Goal: Information Seeking & Learning: Learn about a topic

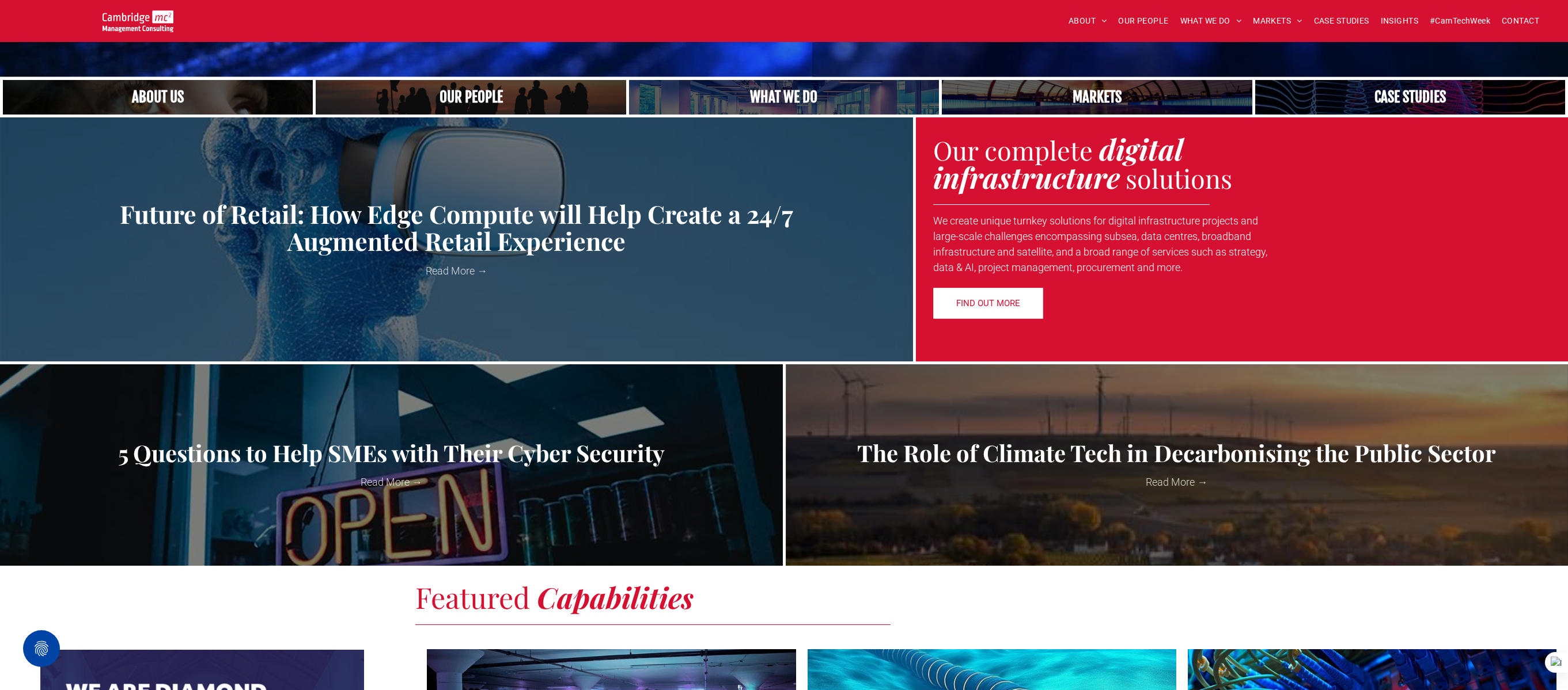
scroll to position [280, 0]
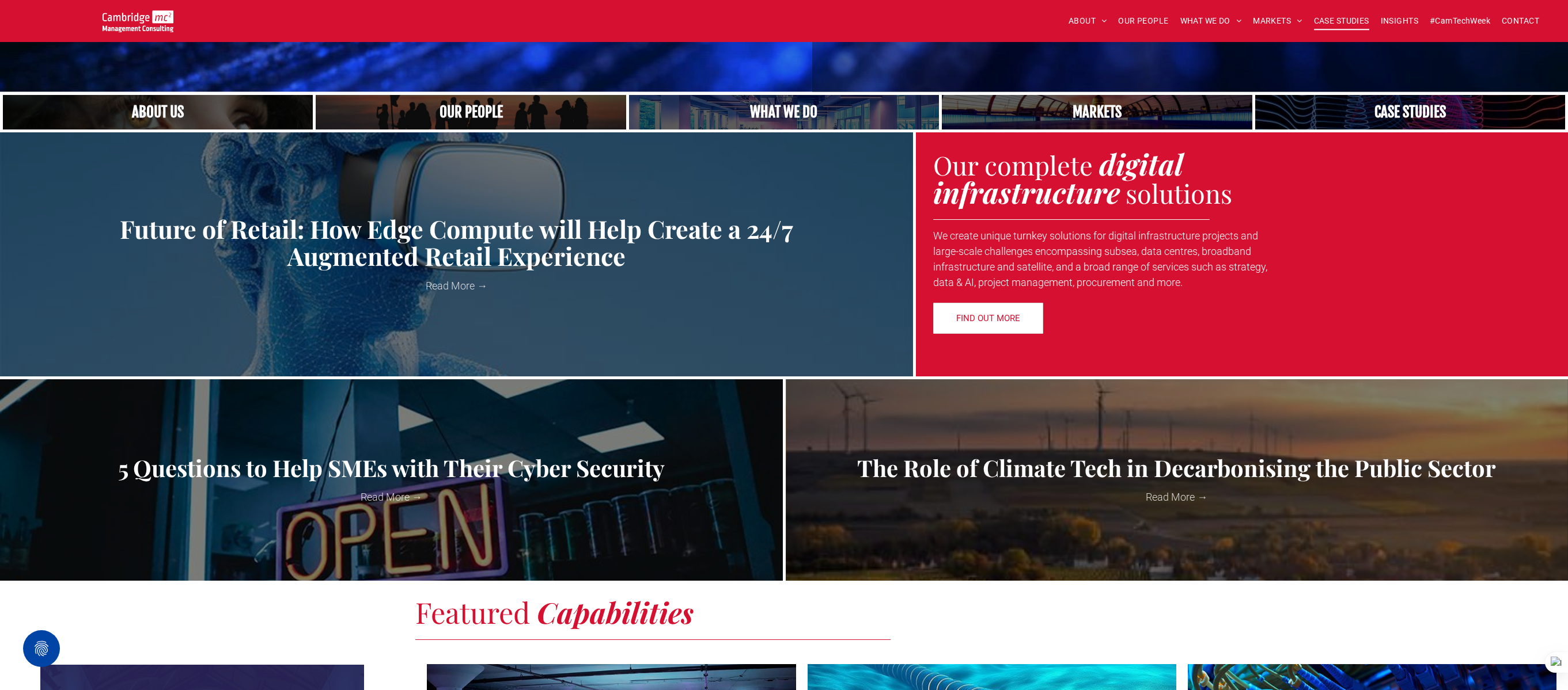
click at [1347, 22] on span "CASE STUDIES" at bounding box center [1342, 21] width 55 height 18
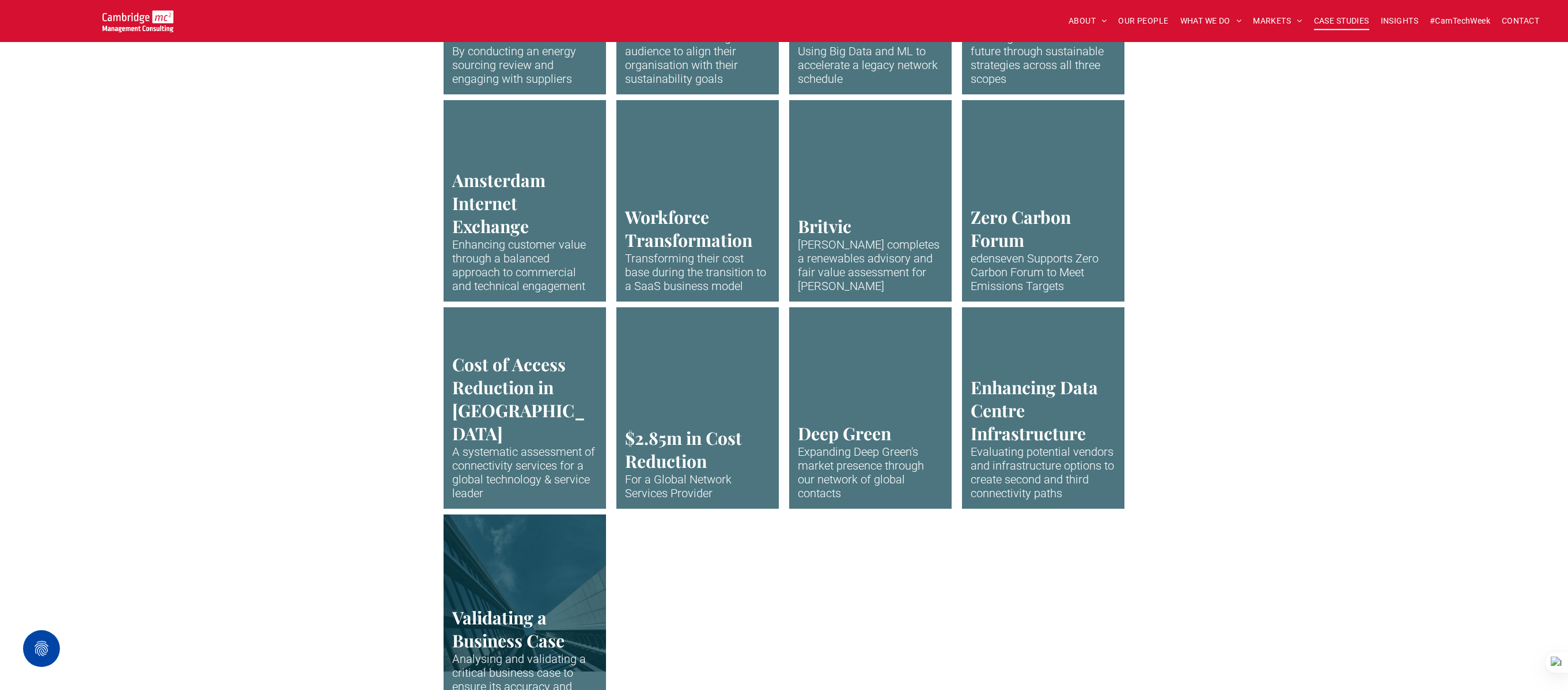
scroll to position [2202, 0]
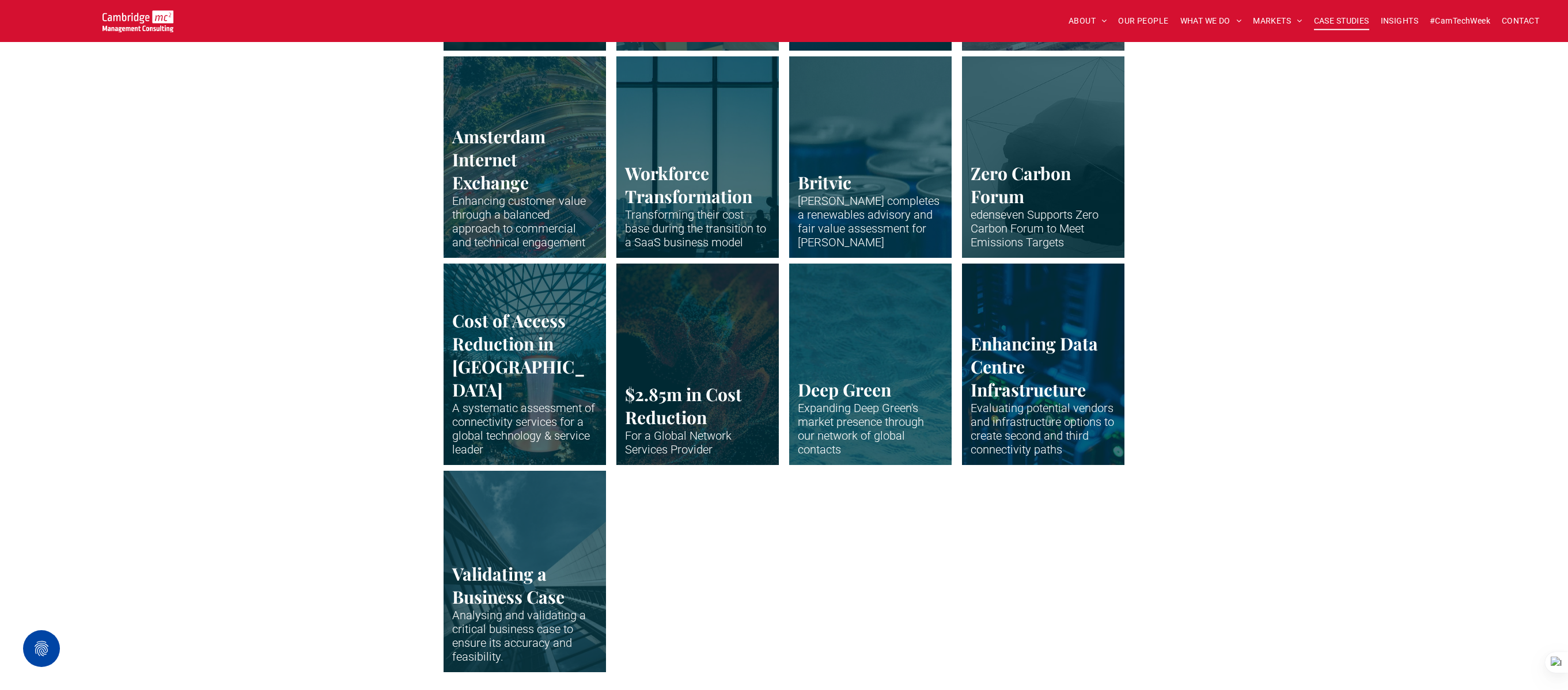
click at [884, 335] on link "Abstract waveform in neon colours" at bounding box center [871, 364] width 172 height 214
